Goal: Task Accomplishment & Management: Manage account settings

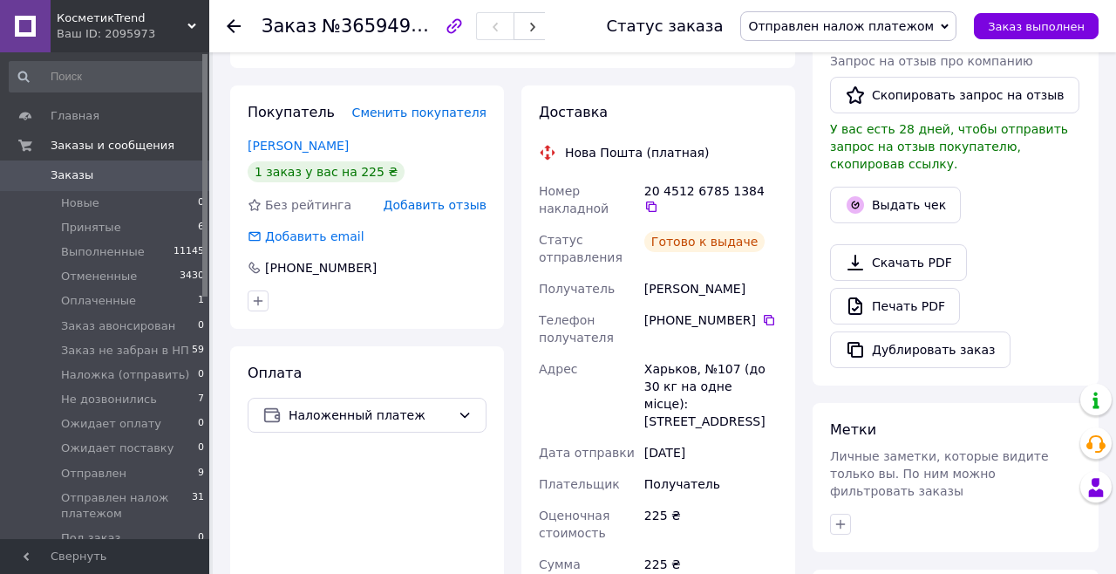
scroll to position [414, 0]
click at [918, 187] on button "Выдать чек" at bounding box center [895, 205] width 131 height 37
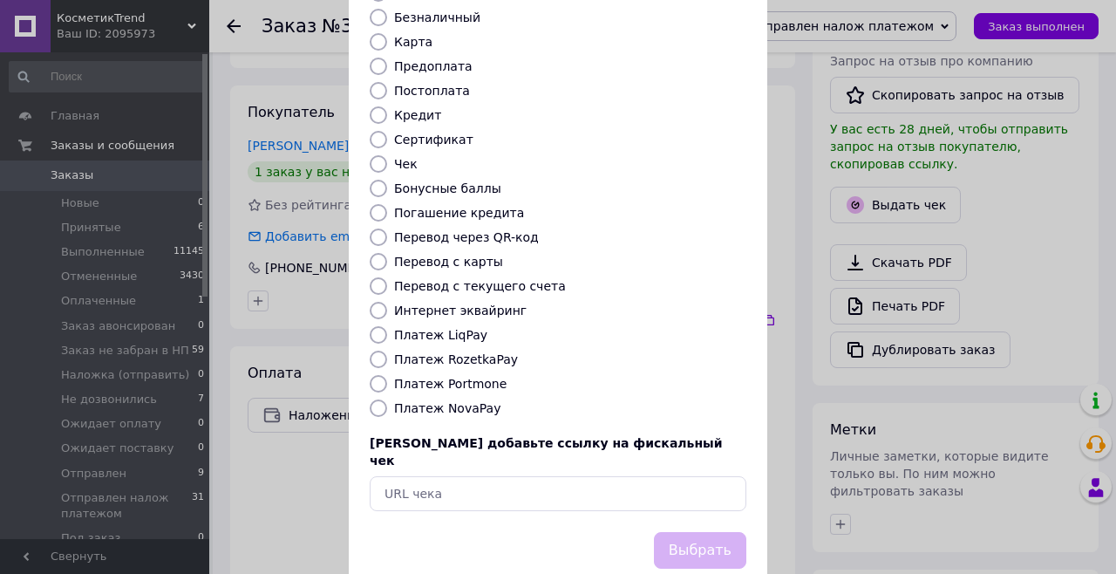
scroll to position [175, 0]
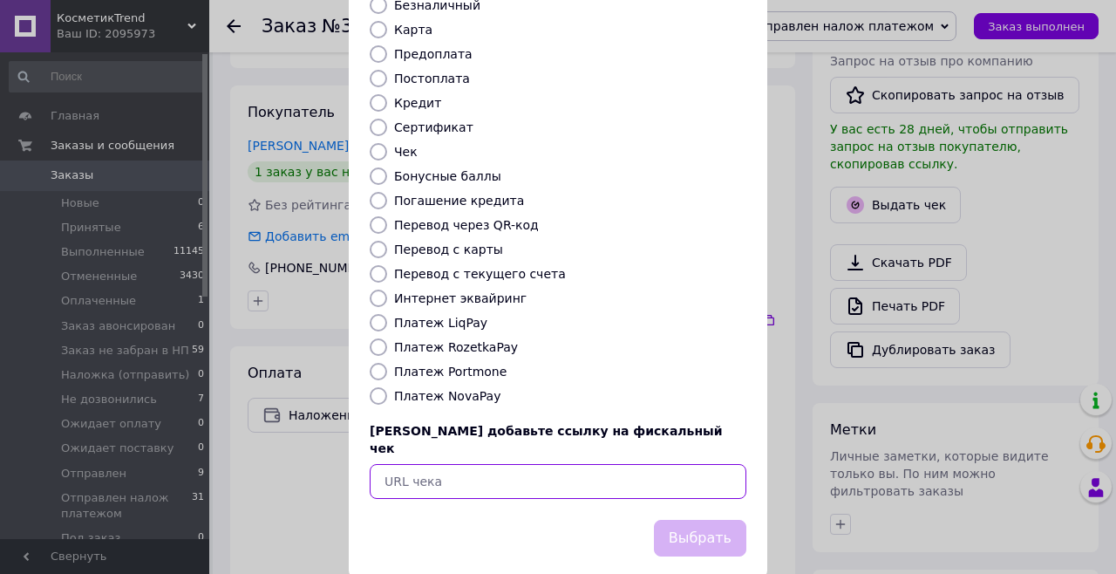
click at [619, 464] on input "text" at bounding box center [558, 481] width 377 height 35
type input "https://kasa.vchasno.ua/check-viewer/lMHjmPk5Rr4"
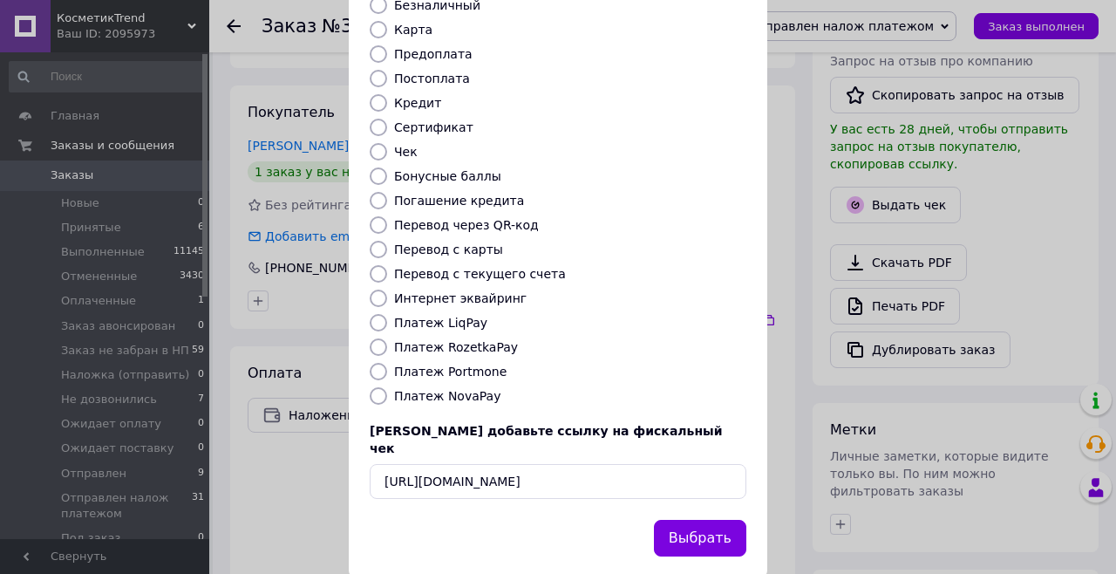
click at [707, 520] on button "Выбрать" at bounding box center [700, 539] width 92 height 38
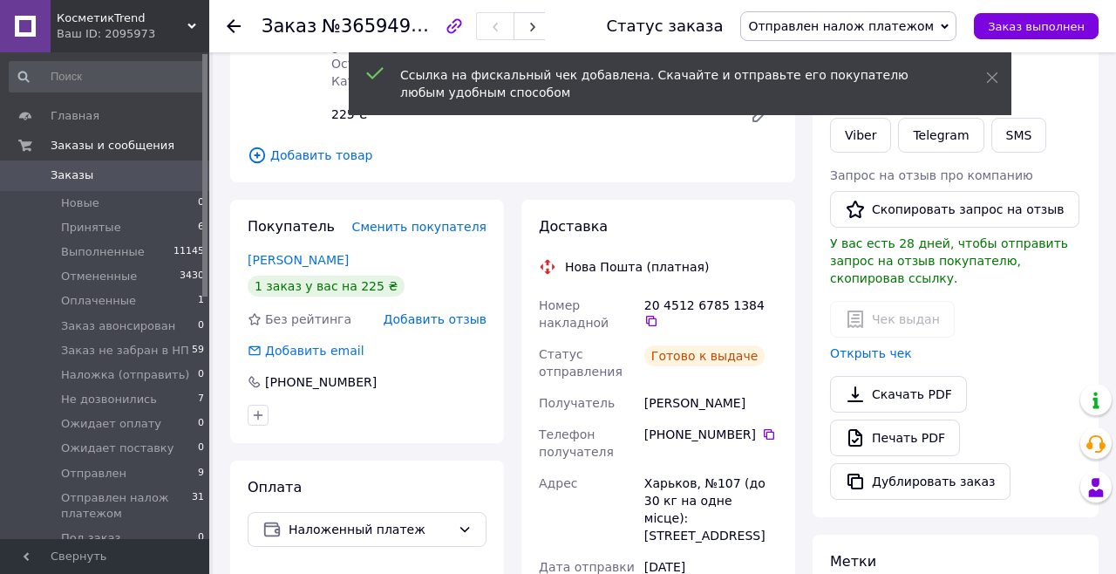
scroll to position [299, 0]
click at [883, 347] on link "Открыть чек" at bounding box center [871, 354] width 82 height 14
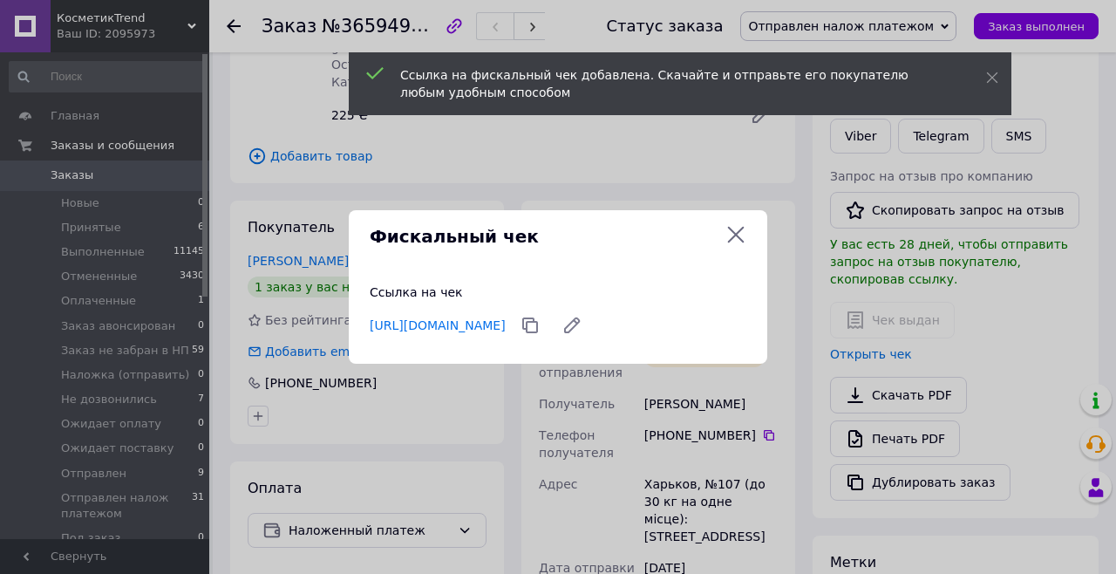
click at [506, 324] on link "https://kasa.vchasno.ua/check-viewer/lMHjmPk5Rr4" at bounding box center [438, 325] width 136 height 14
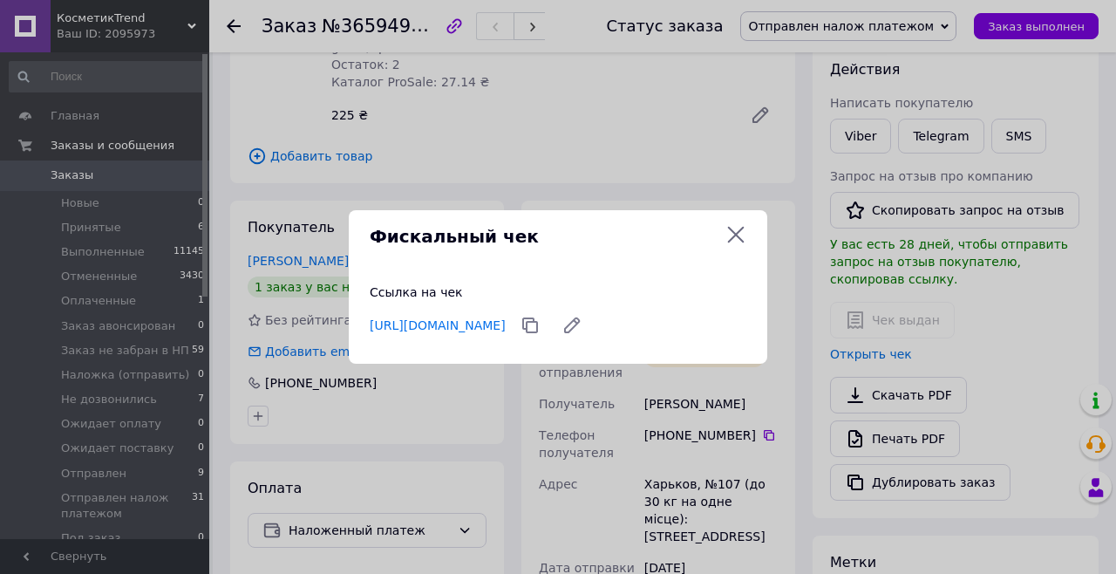
click at [506, 328] on link "https://kasa.vchasno.ua/check-viewer/lMHjmPk5Rr4" at bounding box center [438, 325] width 136 height 14
click at [733, 242] on icon at bounding box center [736, 234] width 21 height 21
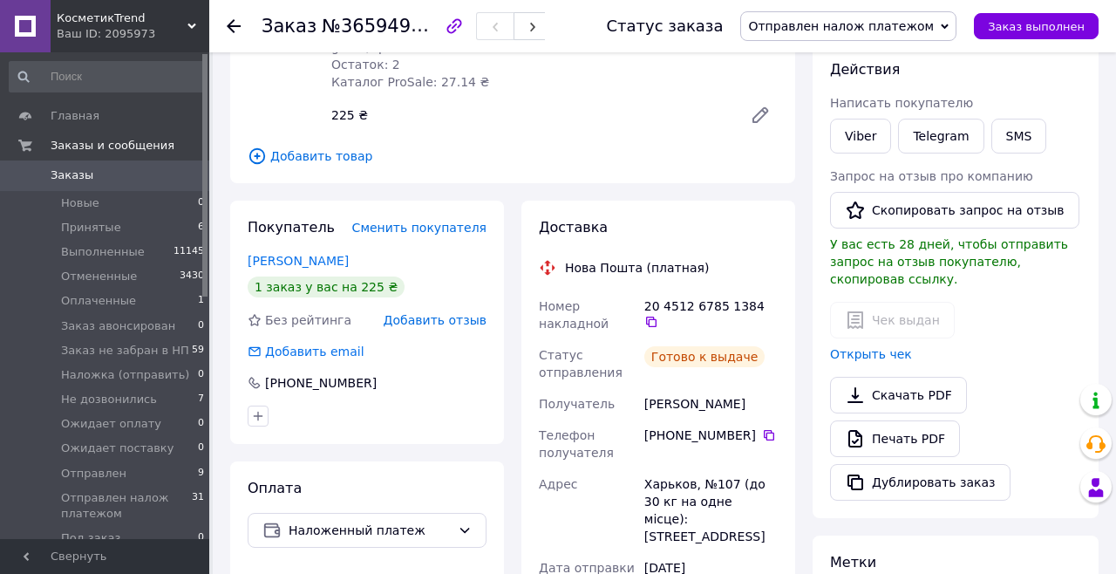
scroll to position [0, 0]
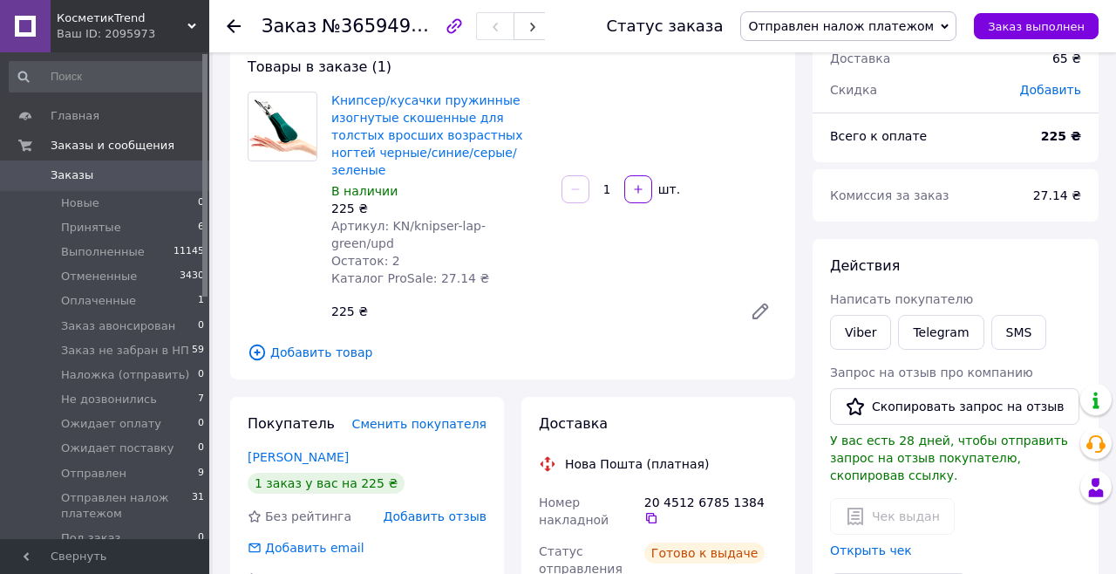
scroll to position [104, 0]
click at [281, 342] on span "Добавить товар" at bounding box center [513, 351] width 530 height 19
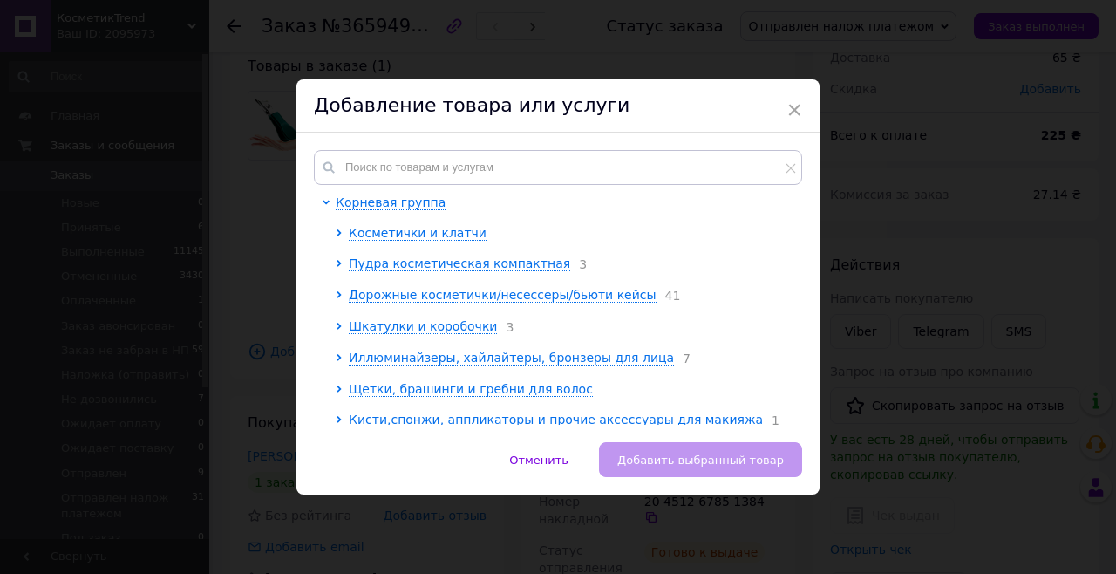
click at [804, 133] on div "Добавление товара или услуги" at bounding box center [558, 105] width 523 height 53
click at [787, 125] on span "×" at bounding box center [795, 110] width 16 height 30
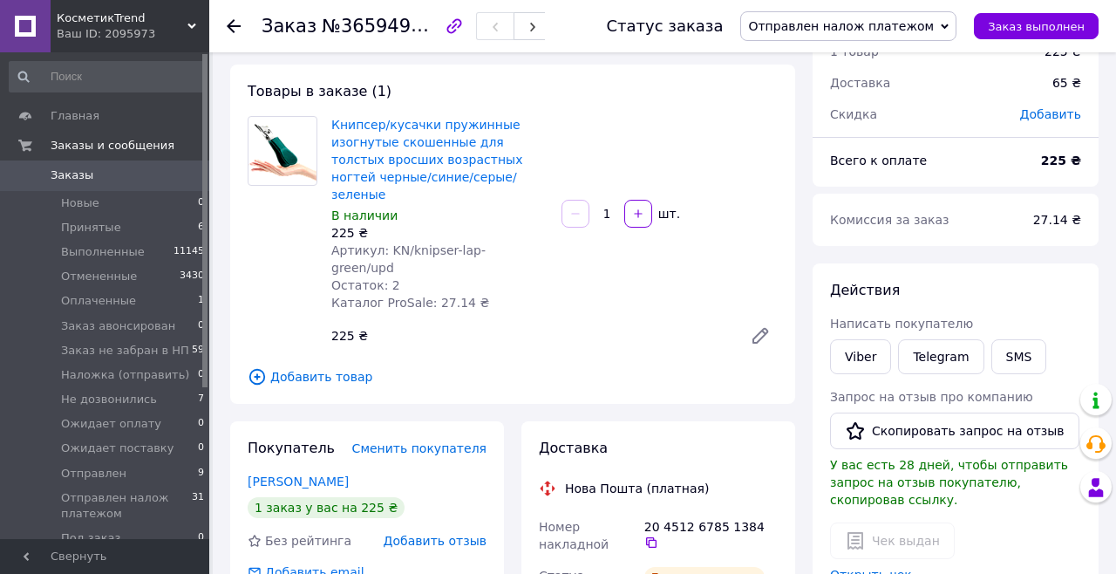
scroll to position [78, 0]
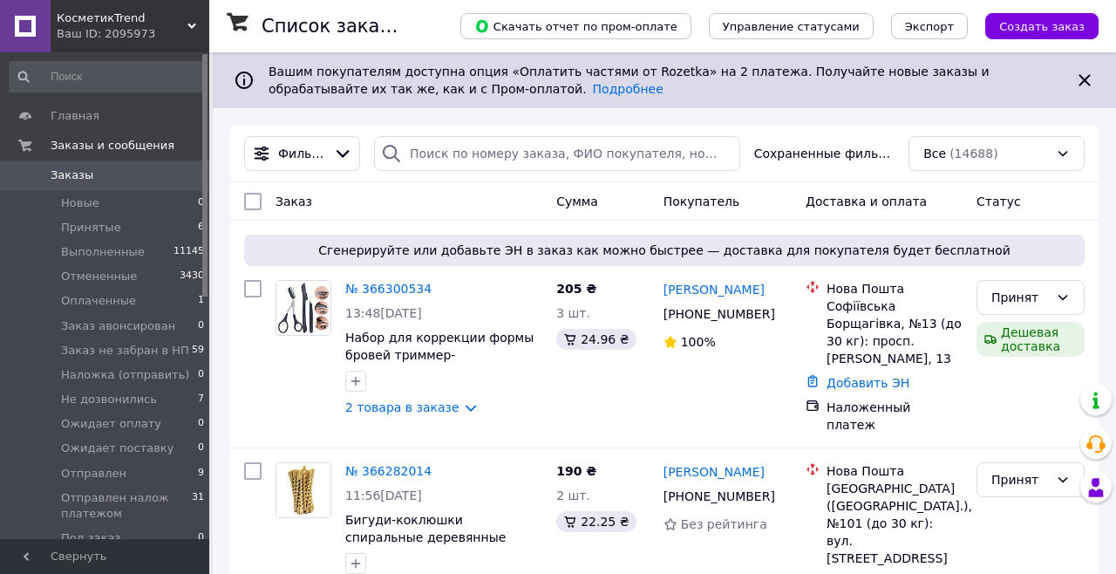
click at [431, 393] on div at bounding box center [444, 381] width 204 height 28
click at [413, 406] on link "2 товара в заказе" at bounding box center [402, 407] width 114 height 14
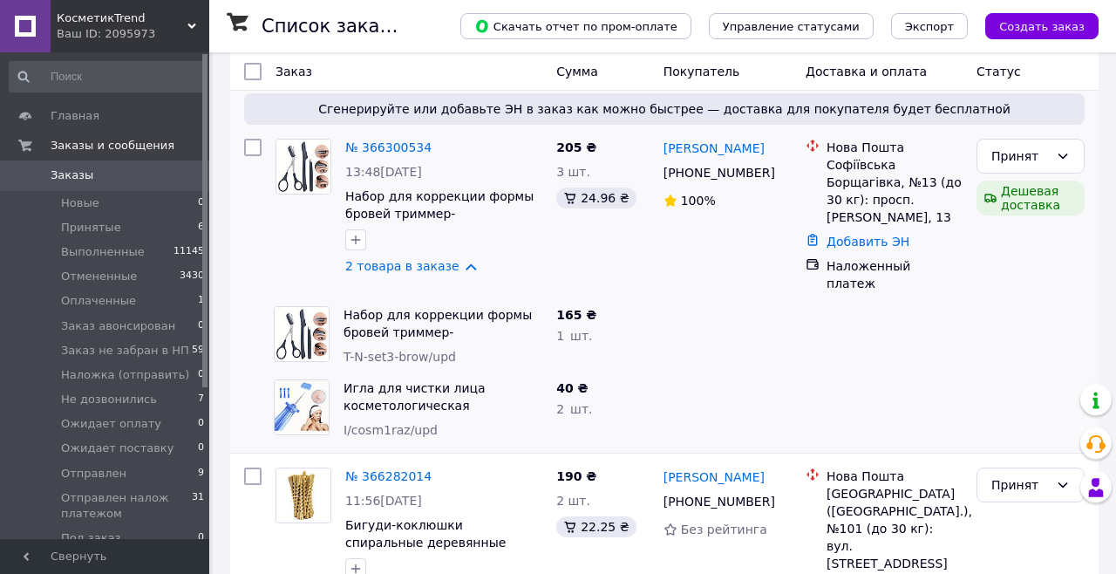
scroll to position [140, 0]
click at [433, 260] on link "2 товара в заказе" at bounding box center [402, 267] width 114 height 14
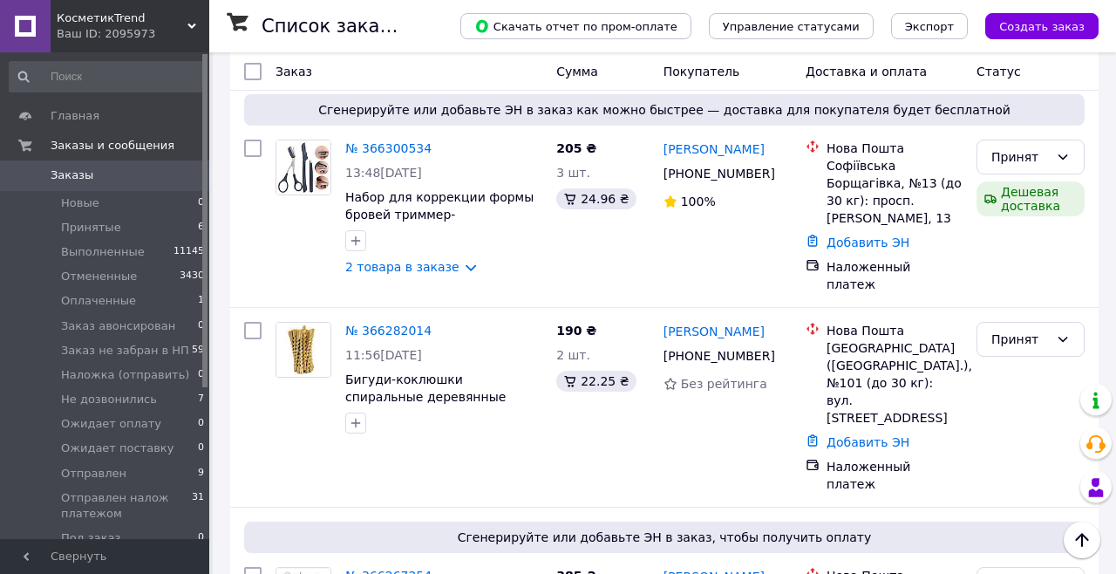
click at [433, 274] on link "2 товара в заказе" at bounding box center [402, 267] width 114 height 14
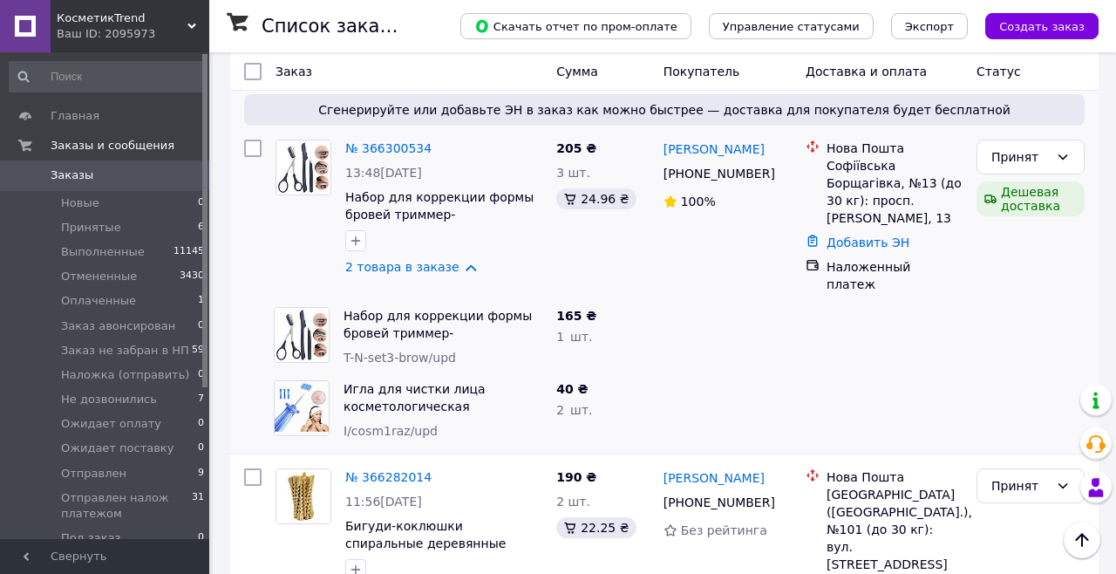
click at [435, 264] on link "2 товара в заказе" at bounding box center [402, 267] width 114 height 14
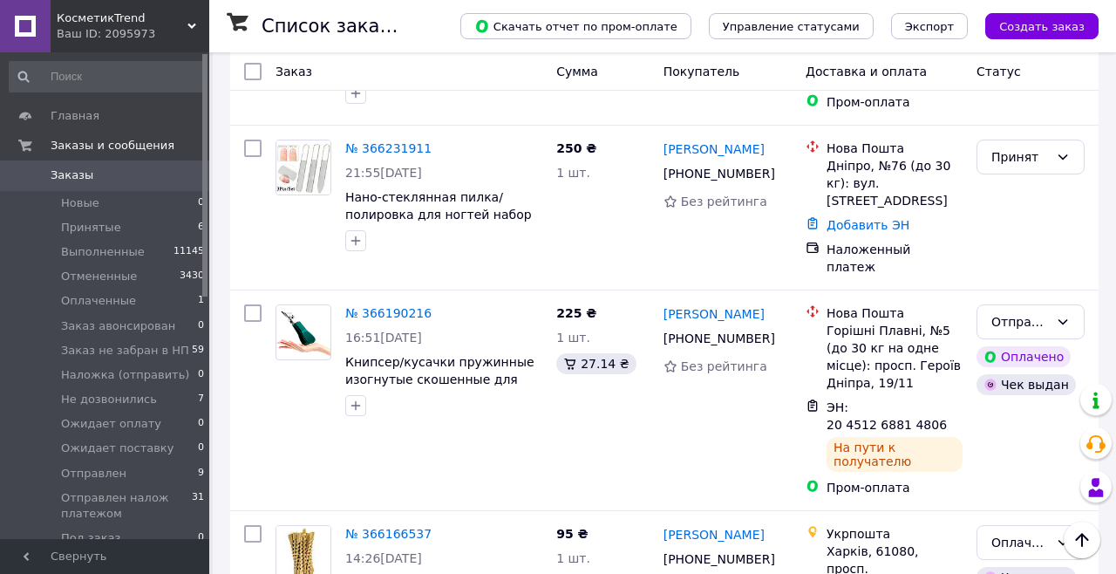
scroll to position [1225, 0]
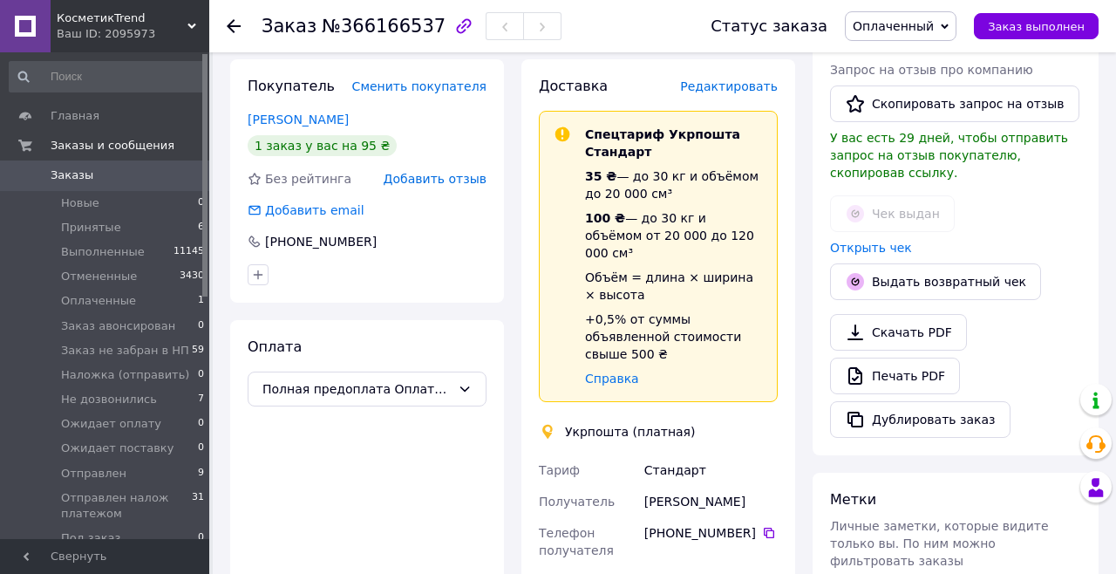
scroll to position [400, 0]
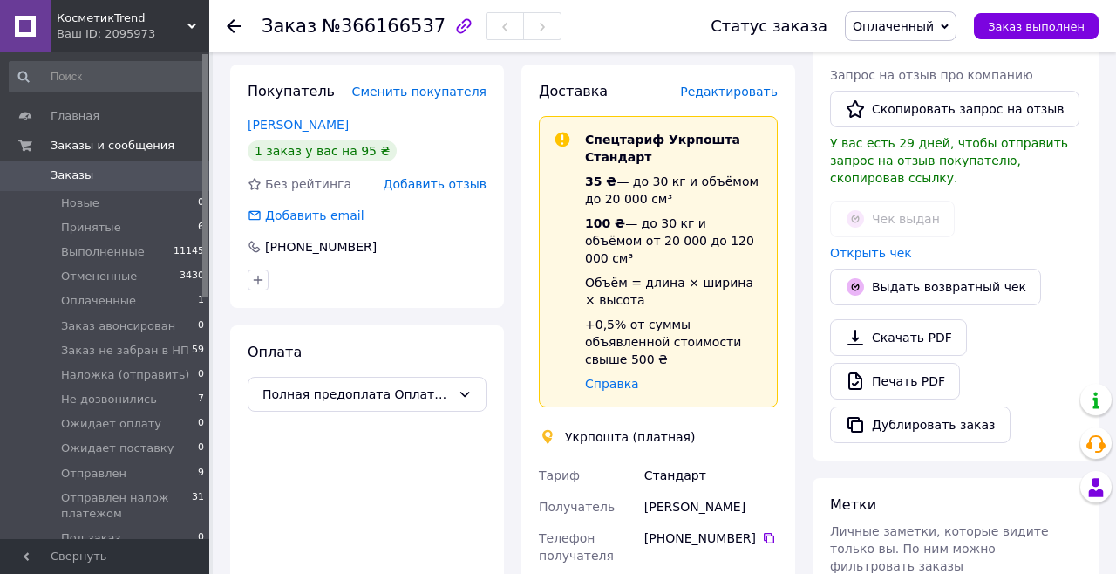
click at [758, 88] on span "Редактировать" at bounding box center [729, 92] width 98 height 14
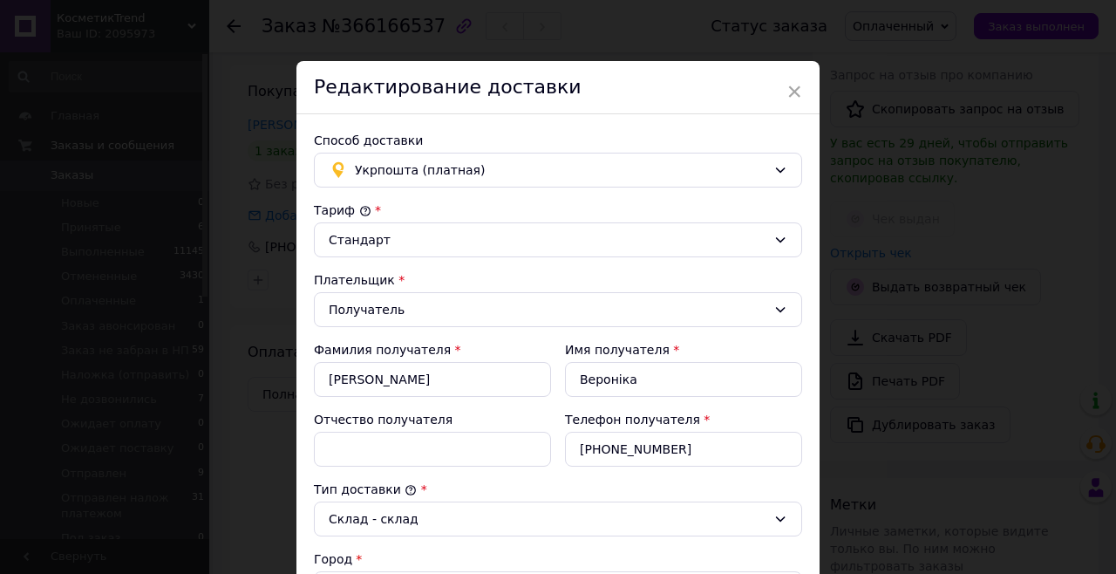
click at [625, 237] on div "Стандарт" at bounding box center [548, 239] width 438 height 19
click at [541, 347] on div "Фамилия получателя *" at bounding box center [432, 349] width 237 height 17
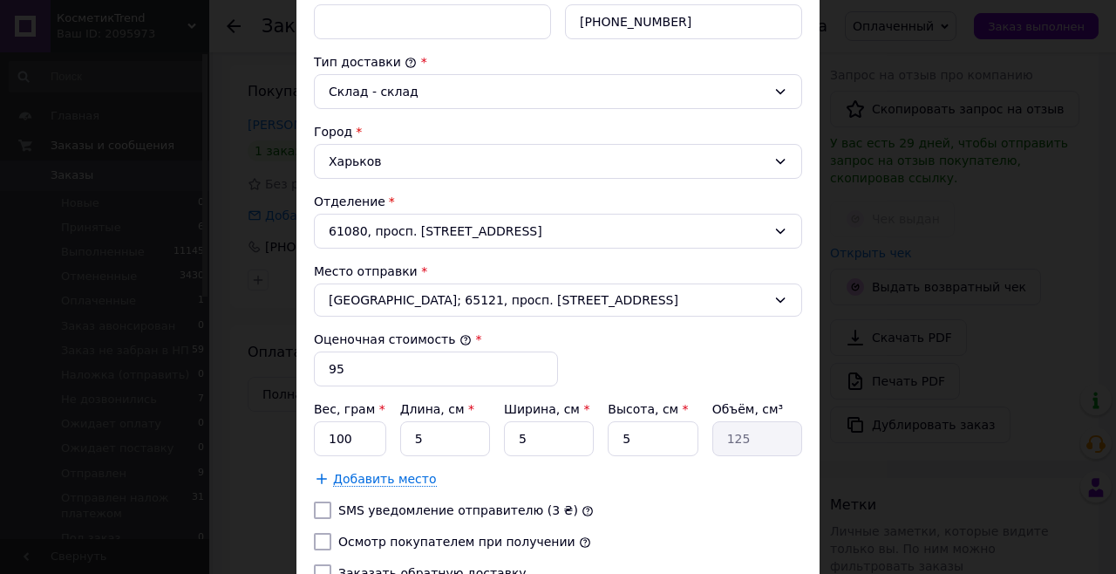
scroll to position [428, 0]
click at [459, 439] on input "5" at bounding box center [445, 437] width 90 height 35
type input "1"
type input "25"
type input "15"
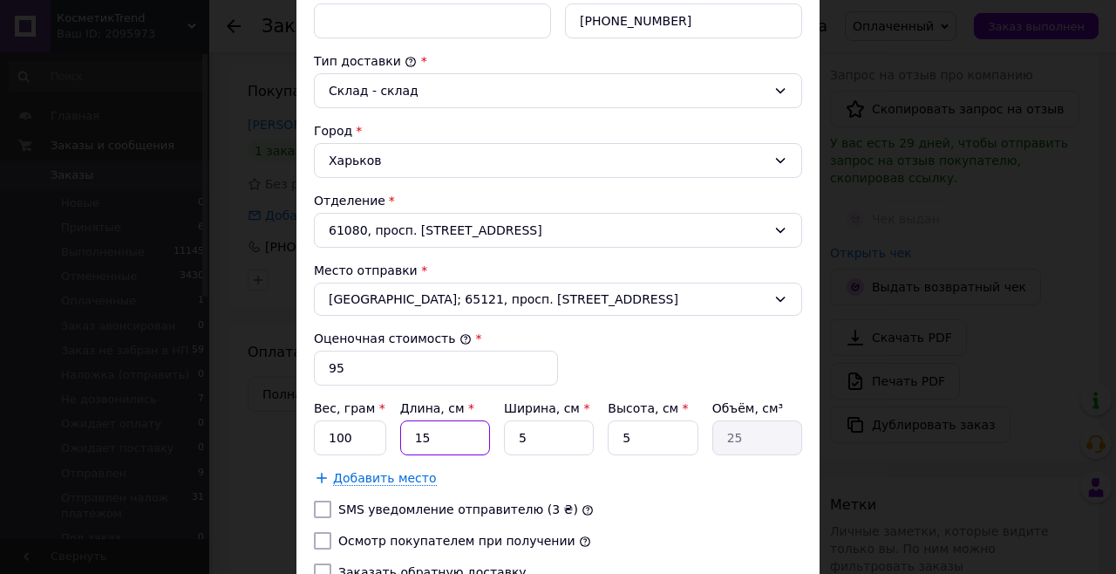
type input "375"
type input "15"
type input "5"
type input "375"
type input "7"
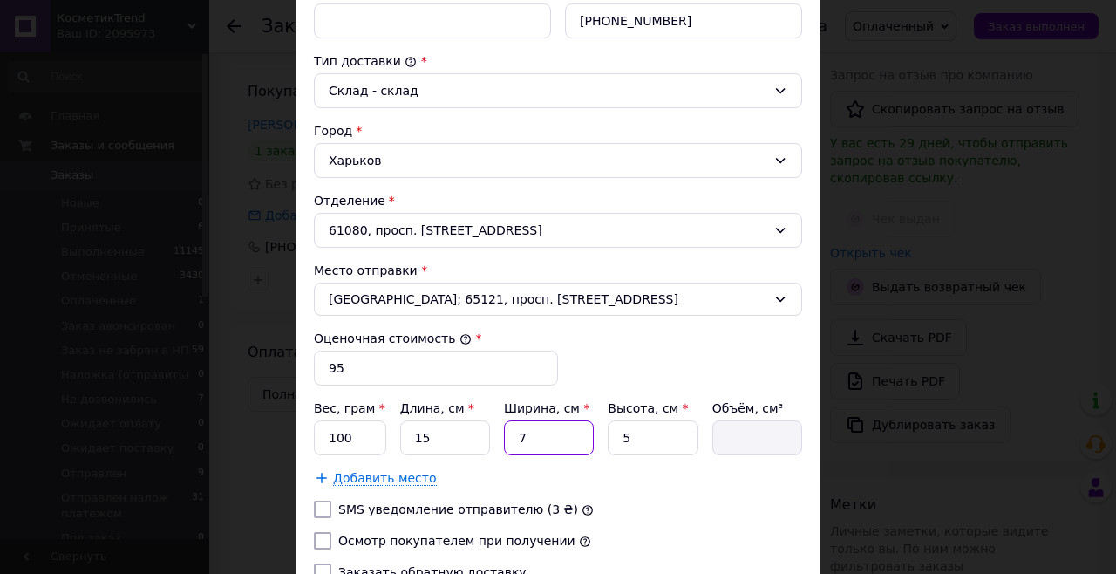
type input "525"
type input "7"
type input "735"
type input "7"
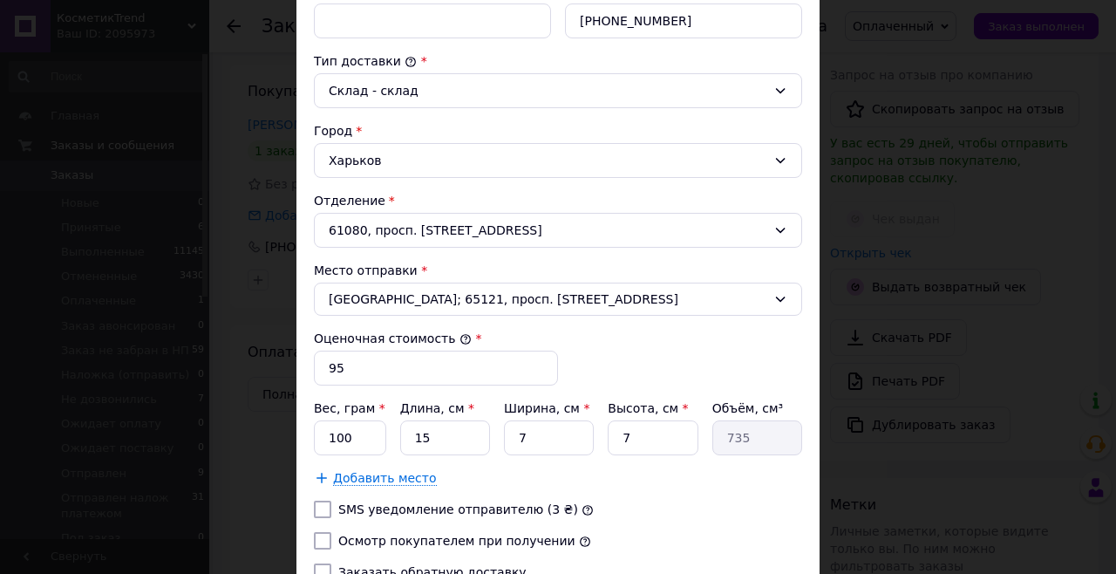
click at [631, 379] on div "Тариф * Стандарт Плательщик * Получатель Фамилия получателя * [PERSON_NAME] Имя…" at bounding box center [558, 184] width 488 height 822
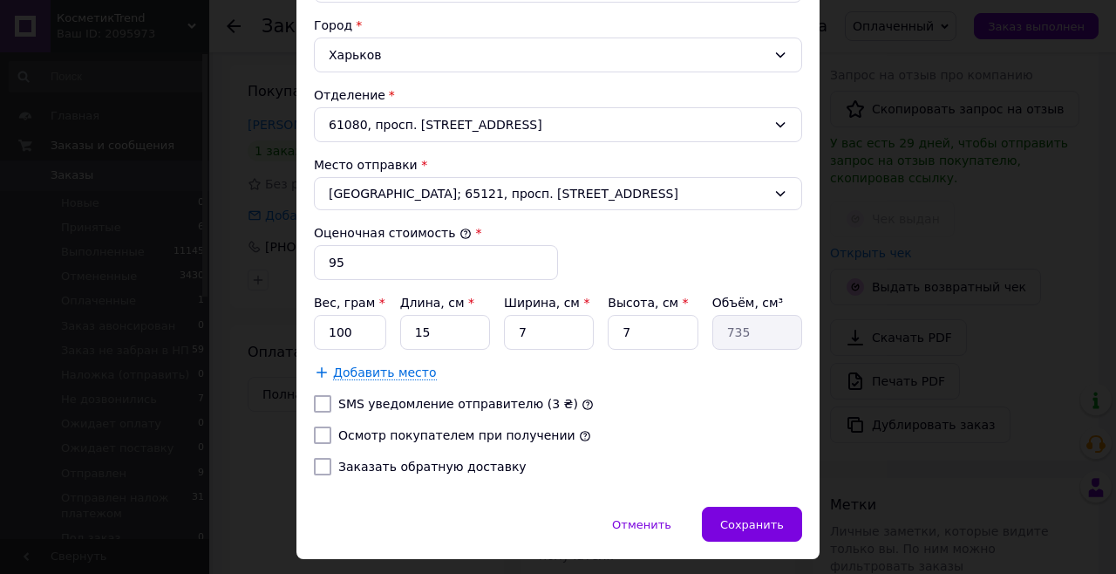
scroll to position [536, 0]
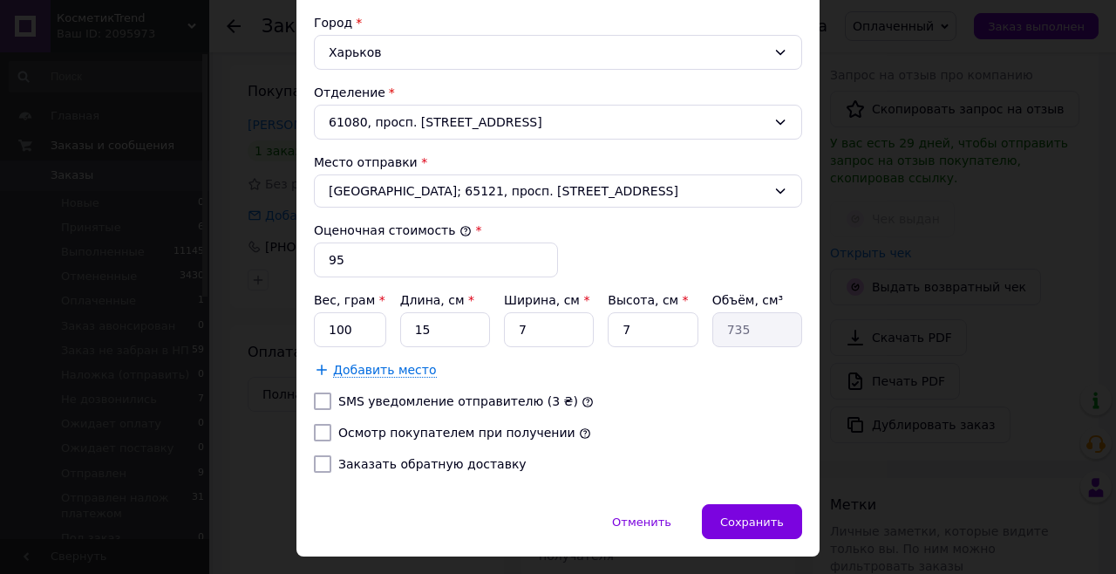
click at [453, 427] on label "Осмотр покупателем при получении" at bounding box center [456, 433] width 237 height 14
click at [331, 427] on input "Осмотр покупателем при получении" at bounding box center [322, 432] width 17 height 17
checkbox input "true"
click at [447, 406] on label "SMS уведомление отправителю (3 ₴)" at bounding box center [458, 401] width 240 height 14
click at [331, 406] on input "SMS уведомление отправителю (3 ₴)" at bounding box center [322, 400] width 17 height 17
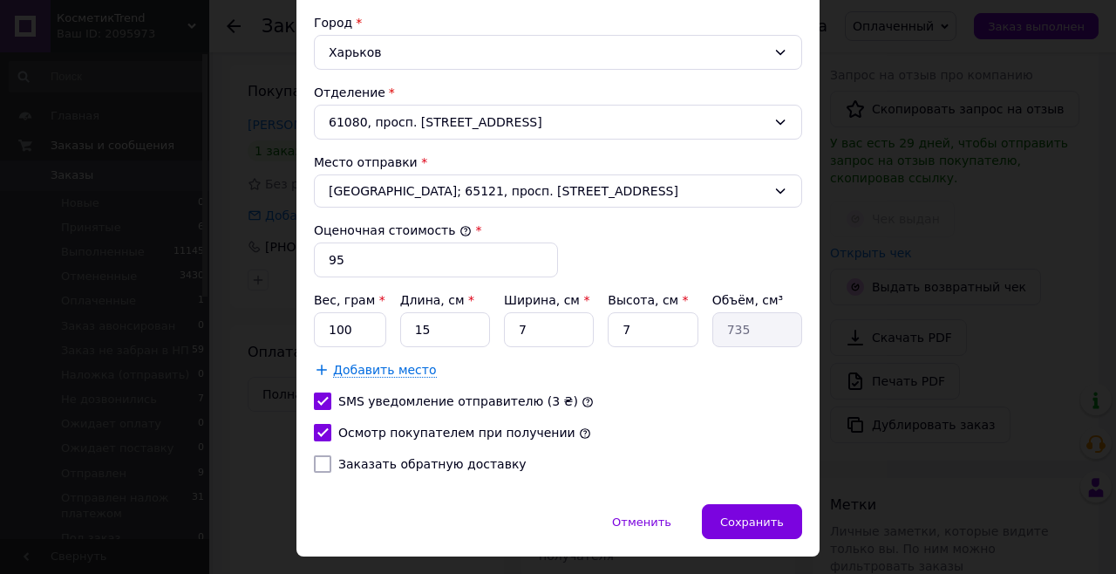
checkbox input "true"
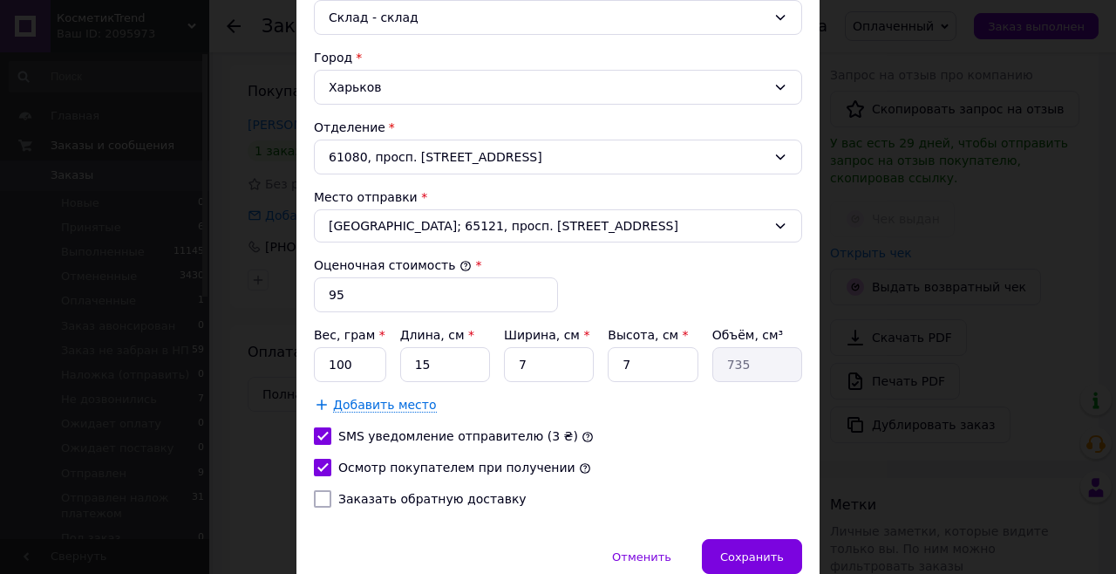
scroll to position [580, 0]
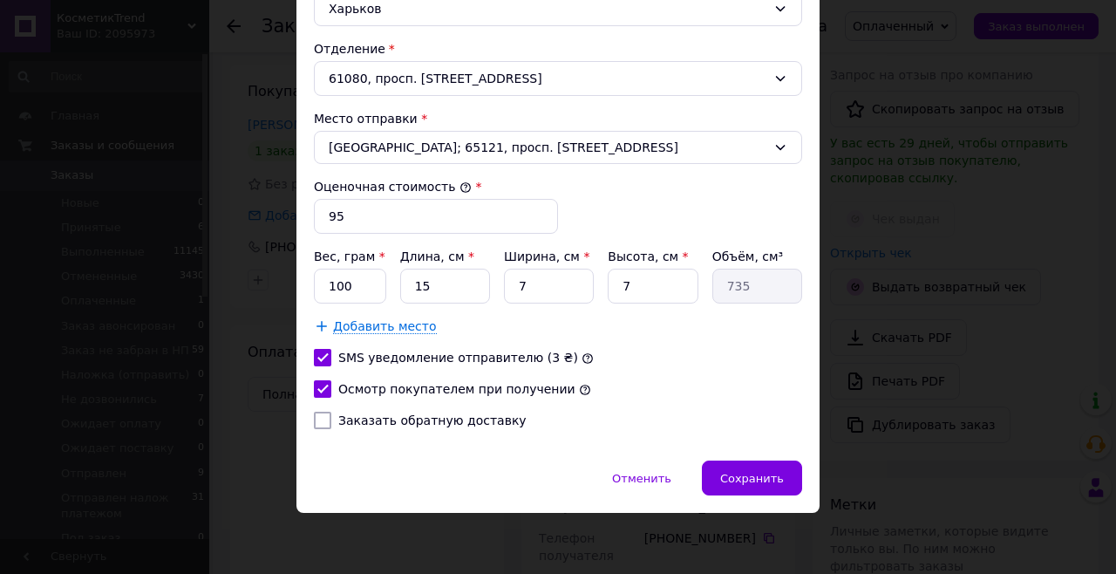
click at [747, 475] on span "Сохранить" at bounding box center [752, 478] width 64 height 13
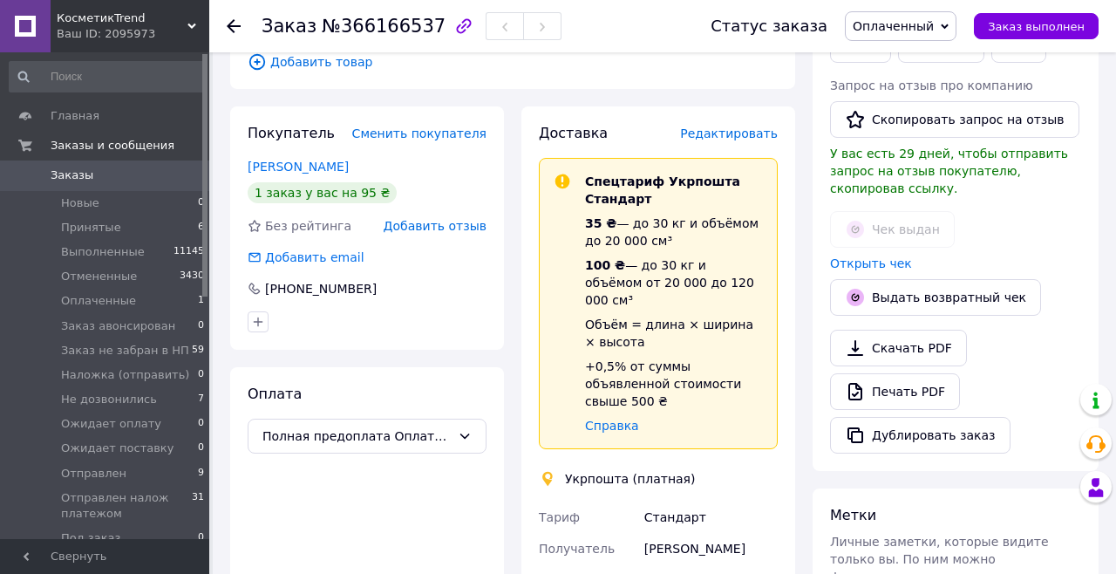
scroll to position [357, 0]
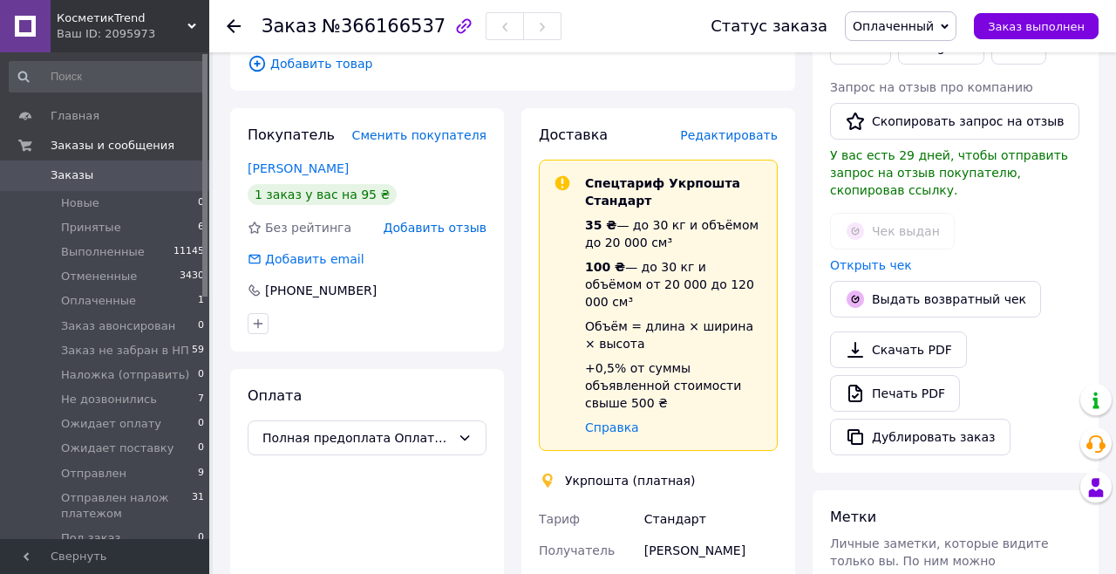
click at [788, 130] on div "Доставка Редактировать Спецтариф Укрпошта Стандарт 35 ₴ — до 30 кг и объёмом до…" at bounding box center [659, 552] width 274 height 888
click at [766, 129] on span "Редактировать" at bounding box center [729, 135] width 98 height 14
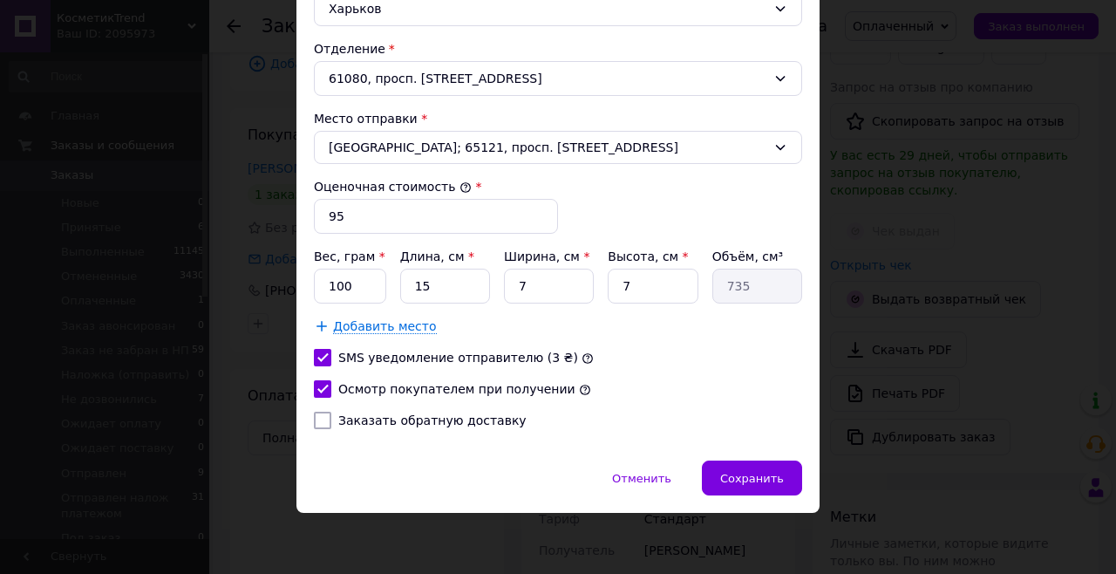
scroll to position [0, 0]
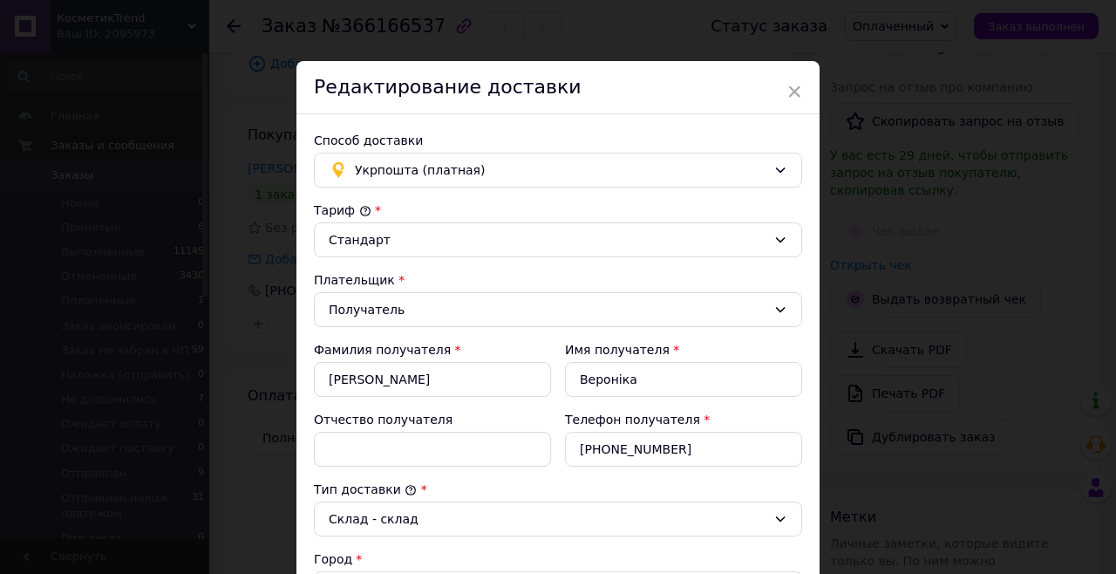
click at [802, 84] on div "Редактирование доставки" at bounding box center [558, 87] width 523 height 53
click at [800, 90] on div "Редактирование доставки" at bounding box center [558, 87] width 523 height 53
click at [799, 91] on span "×" at bounding box center [795, 92] width 16 height 30
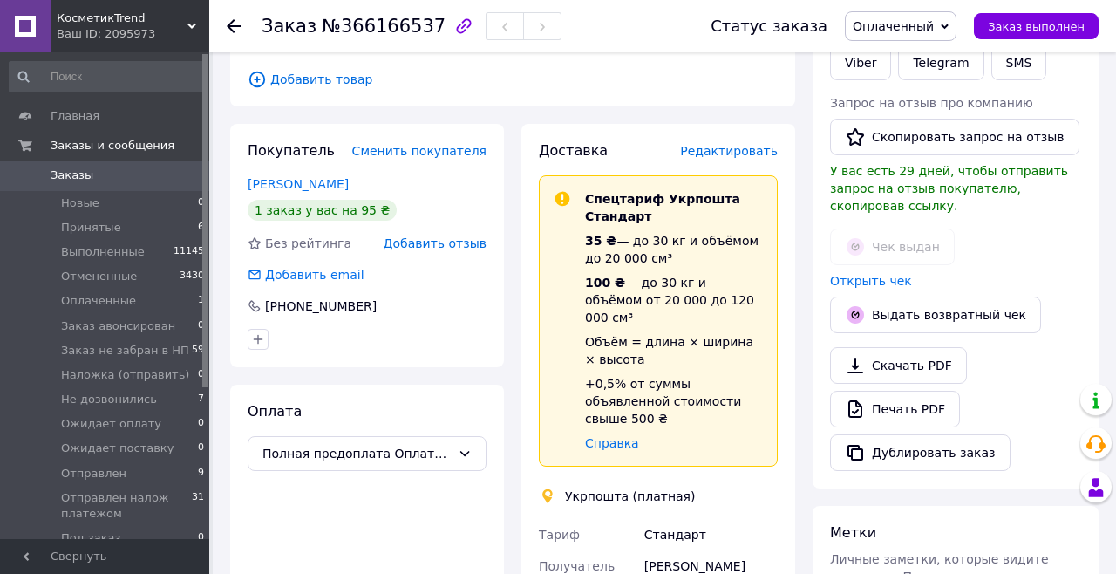
scroll to position [339, 0]
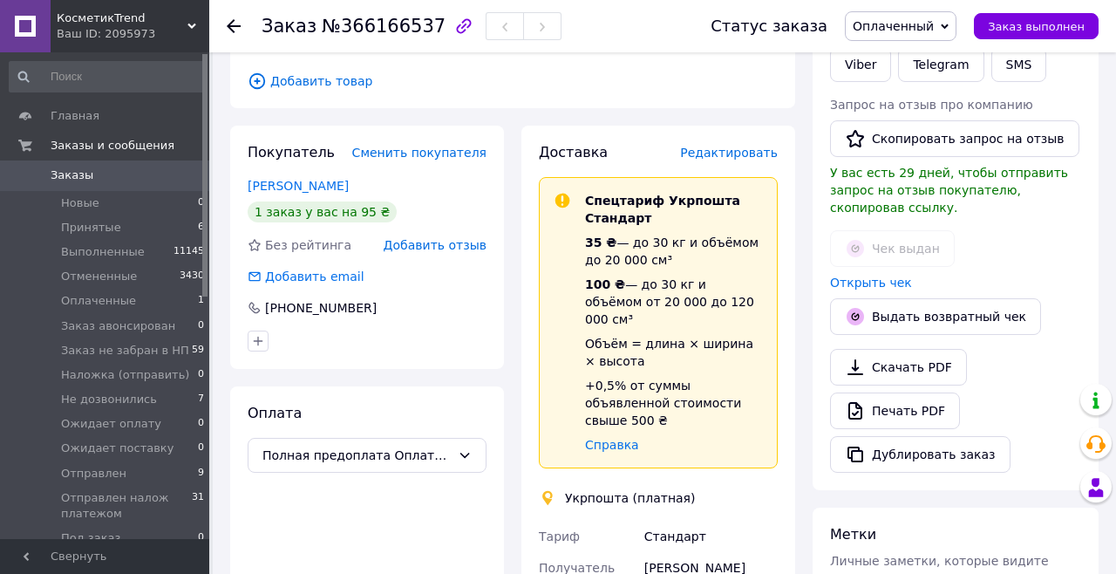
click at [760, 152] on span "Редактировать" at bounding box center [729, 153] width 98 height 14
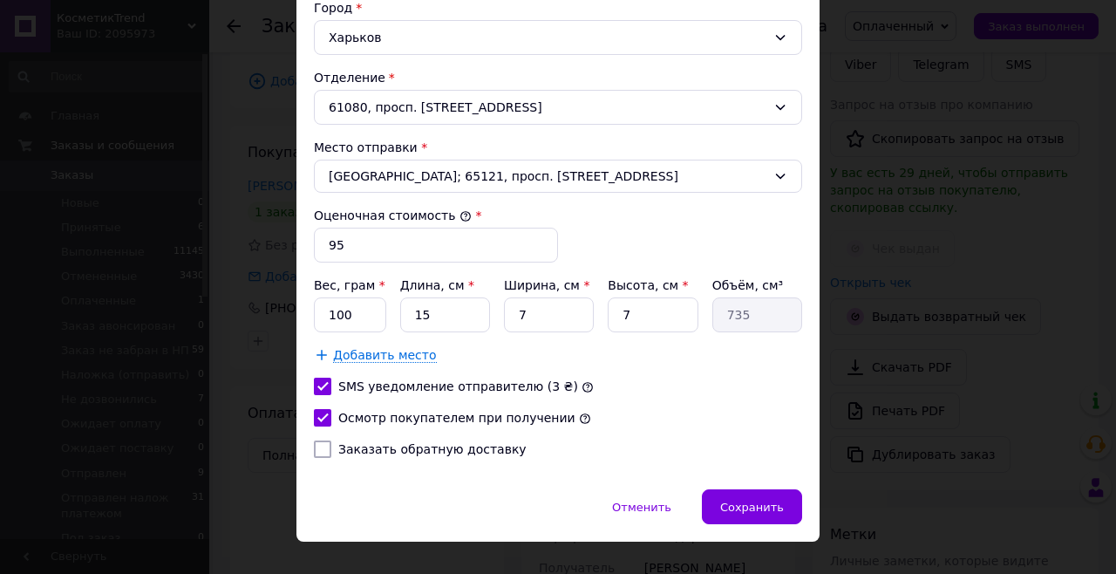
scroll to position [580, 0]
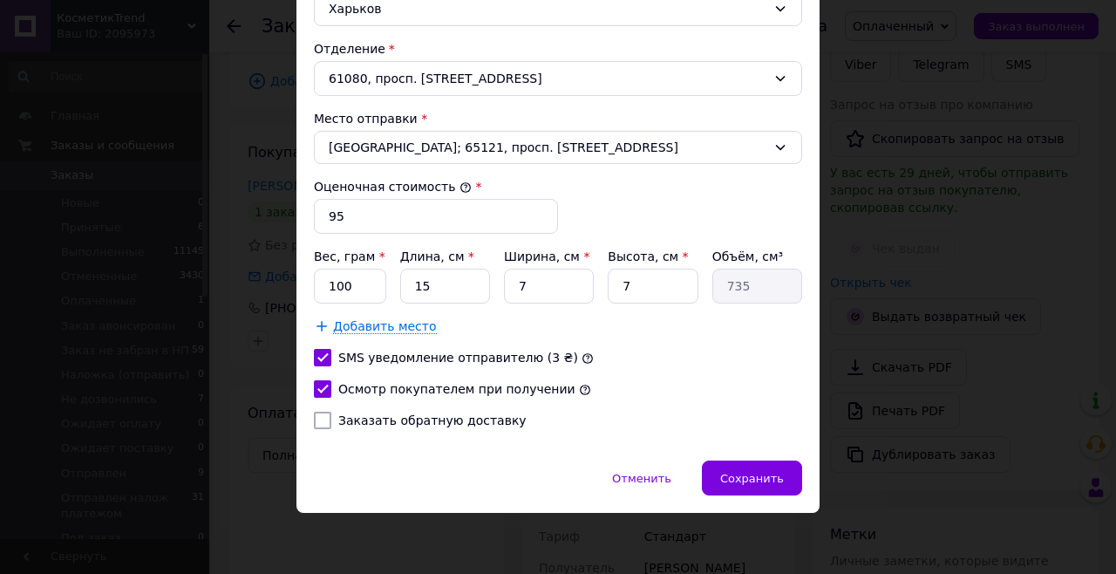
click at [760, 480] on span "Сохранить" at bounding box center [752, 478] width 64 height 13
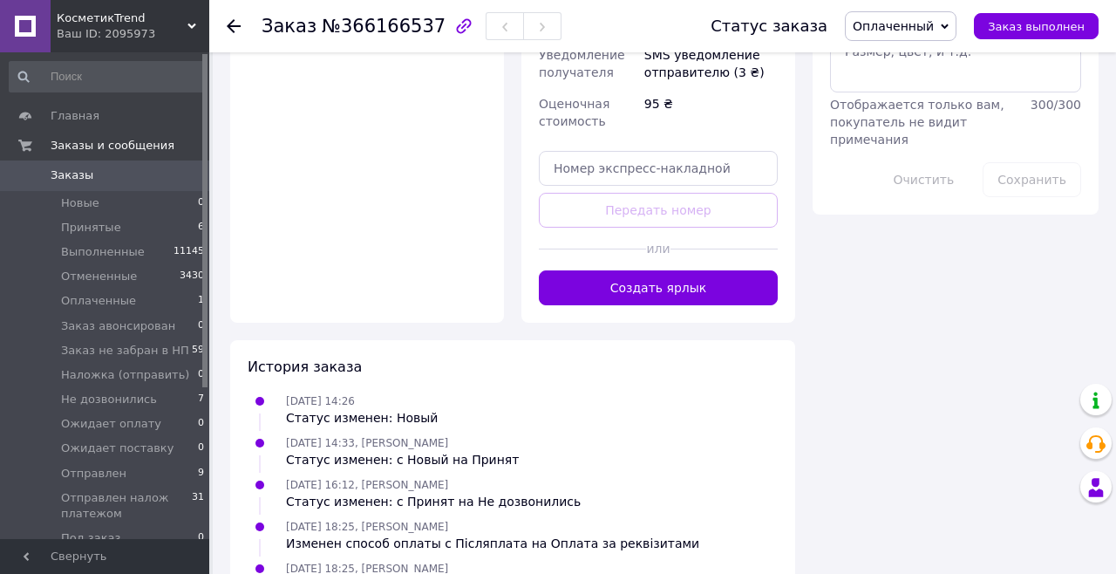
scroll to position [1028, 0]
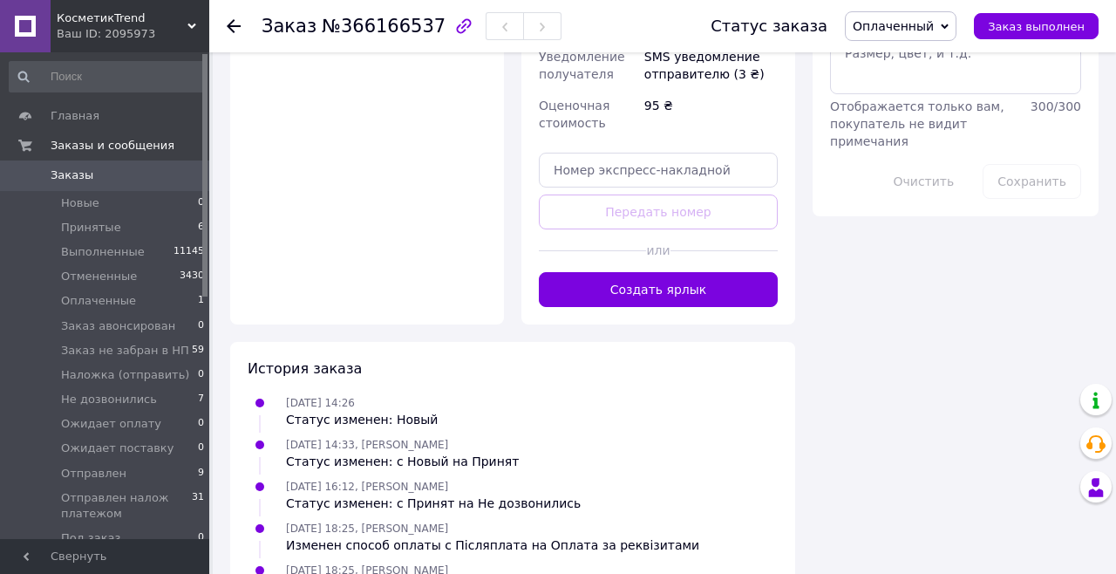
click at [724, 272] on button "Создать ярлык" at bounding box center [658, 289] width 239 height 35
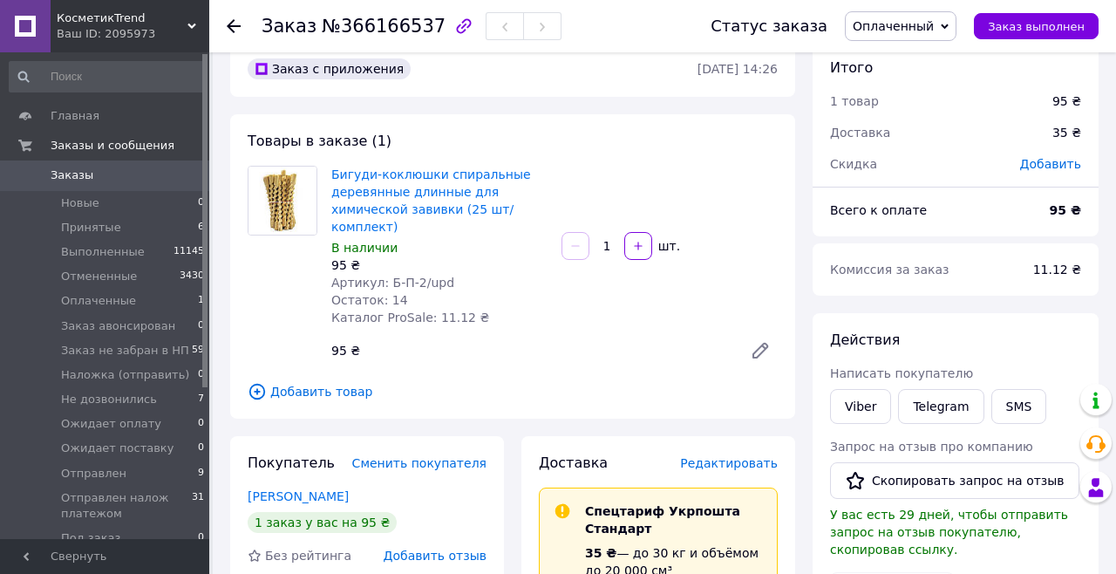
scroll to position [0, 0]
